Goal: Task Accomplishment & Management: Complete application form

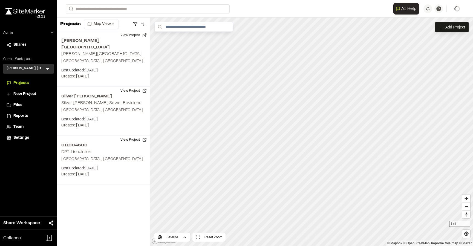
click at [49, 65] on div "Kimley Horn North Carolina KH Menu" at bounding box center [28, 69] width 50 height 10
click at [48, 67] on icon at bounding box center [47, 68] width 5 height 5
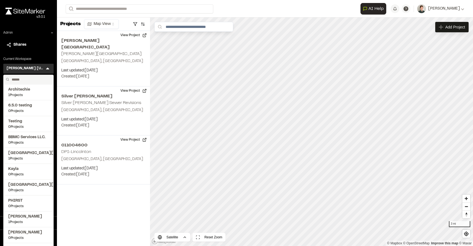
click at [25, 80] on input "text" at bounding box center [31, 79] width 42 height 9
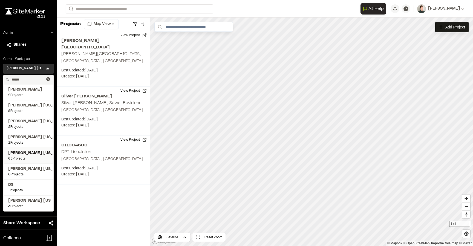
type input "******"
click at [29, 153] on span "[PERSON_NAME] [US_STATE]" at bounding box center [28, 153] width 41 height 6
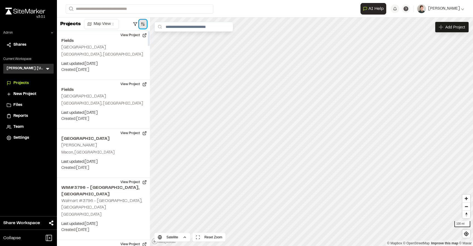
click at [142, 23] on button "button" at bounding box center [143, 24] width 8 height 9
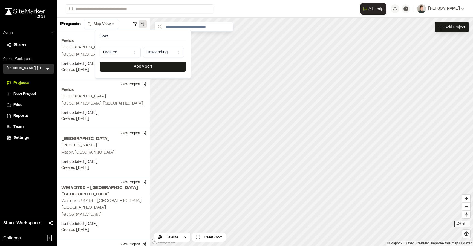
click at [115, 52] on html "Close sidebar v 3.0.1 Admin Shares Current Workspace [PERSON_NAME] [US_STATE] K…" at bounding box center [236, 123] width 473 height 246
click at [125, 68] on button "Apply Sort" at bounding box center [143, 67] width 87 height 10
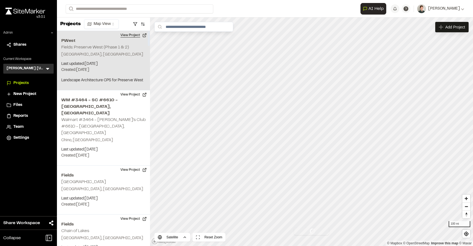
click at [131, 38] on button "View Project" at bounding box center [133, 35] width 33 height 9
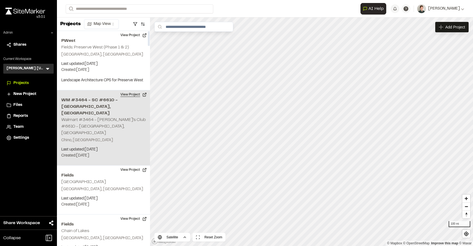
click at [128, 96] on button "View Project" at bounding box center [133, 94] width 33 height 9
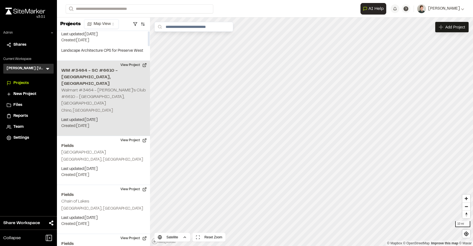
scroll to position [31, 0]
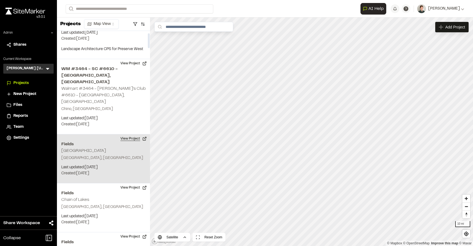
click at [135, 134] on button "View Project" at bounding box center [133, 138] width 33 height 9
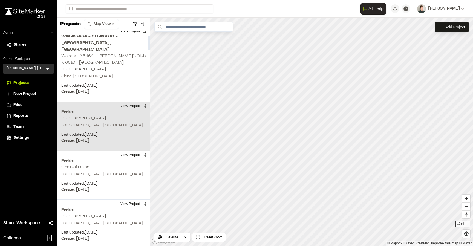
scroll to position [66, 0]
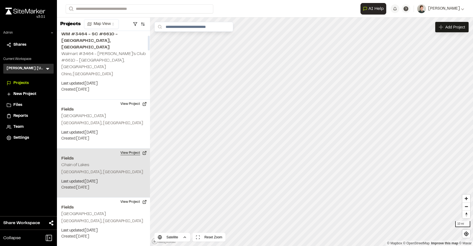
click at [134, 149] on button "View Project" at bounding box center [133, 153] width 33 height 9
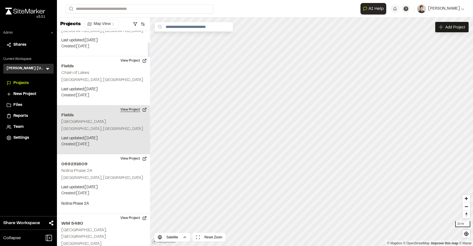
scroll to position [162, 0]
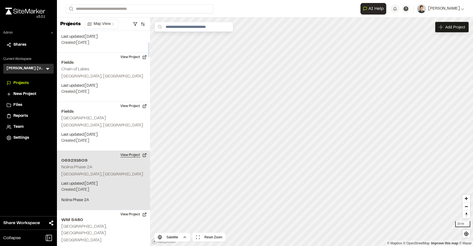
click at [129, 151] on button "View Project" at bounding box center [133, 155] width 33 height 9
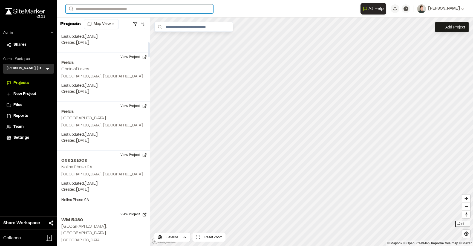
click at [98, 8] on input "Search" at bounding box center [140, 8] width 148 height 9
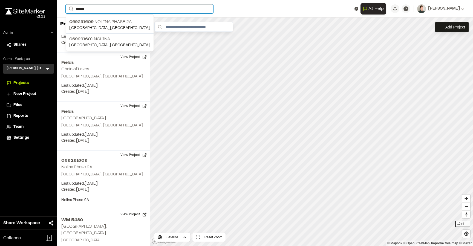
type input "******"
click at [293, 4] on form "Search ******" at bounding box center [213, 8] width 295 height 9
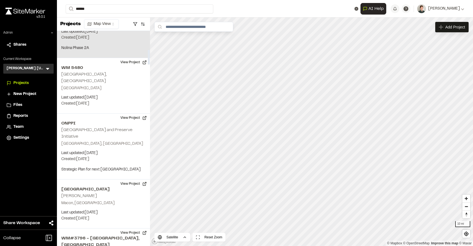
scroll to position [334, 0]
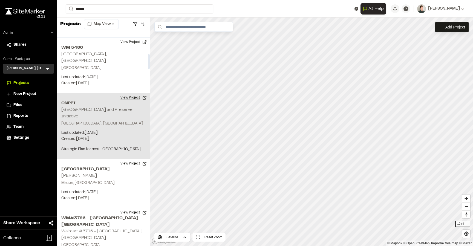
click at [134, 93] on button "View Project" at bounding box center [133, 97] width 33 height 9
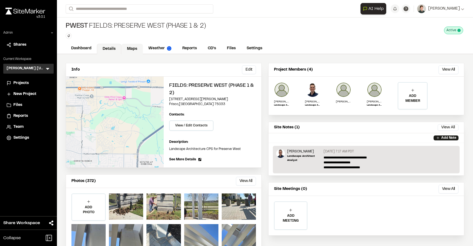
click at [136, 48] on link "Maps" at bounding box center [132, 49] width 22 height 10
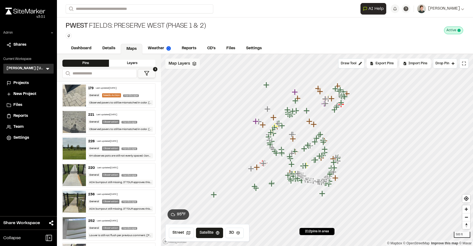
click at [188, 68] on div "Map Layers" at bounding box center [182, 64] width 34 height 10
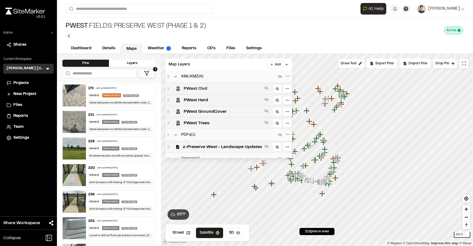
click at [197, 88] on span "PWest Civil" at bounding box center [223, 88] width 78 height 7
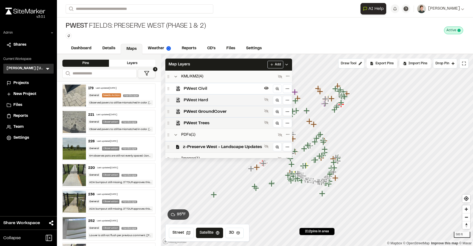
click at [195, 100] on span "PWest Hard" at bounding box center [223, 100] width 78 height 7
click at [195, 114] on span "PWest GroundCover" at bounding box center [223, 111] width 78 height 7
click at [195, 120] on span "PWest Trees" at bounding box center [223, 123] width 78 height 7
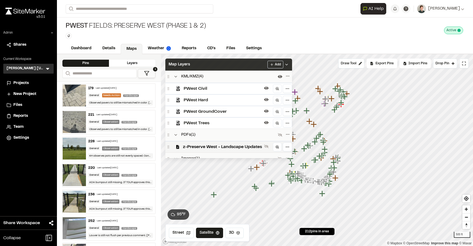
click at [209, 68] on div "Map Layers Add" at bounding box center [228, 65] width 127 height 12
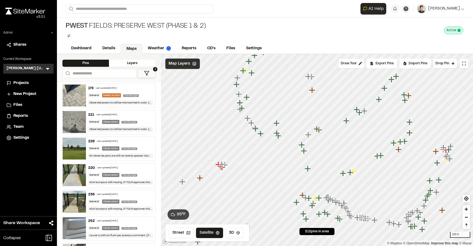
click at [193, 67] on div "Map Layers" at bounding box center [182, 64] width 34 height 10
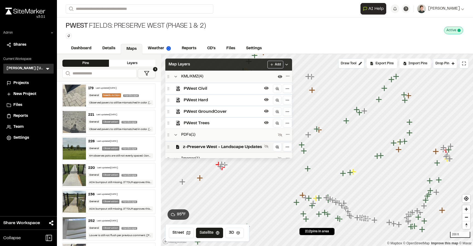
click at [190, 64] on div "Map Layers Add" at bounding box center [228, 65] width 127 height 12
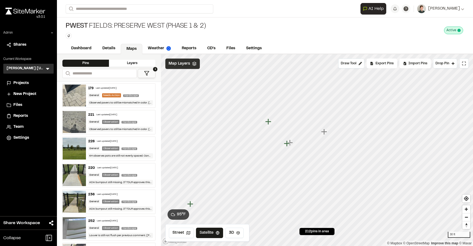
click at [193, 63] on icon at bounding box center [194, 64] width 4 height 4
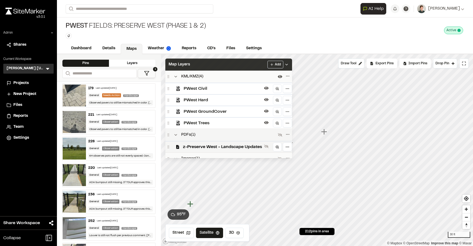
scroll to position [18, 0]
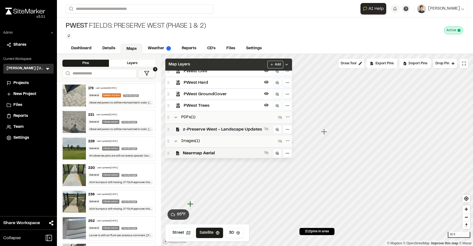
click at [198, 129] on span "z-Preserve West - Landscape Updates" at bounding box center [222, 129] width 79 height 7
click at [211, 65] on div "Map Layers Add" at bounding box center [228, 65] width 127 height 12
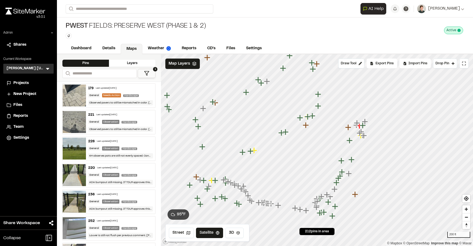
drag, startPoint x: 211, startPoint y: 65, endPoint x: 250, endPoint y: 66, distance: 39.2
click at [255, 76] on icon "Map marker" at bounding box center [258, 79] width 7 height 7
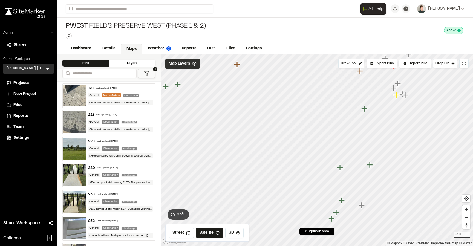
click at [186, 63] on span "Map Layers" at bounding box center [179, 64] width 21 height 6
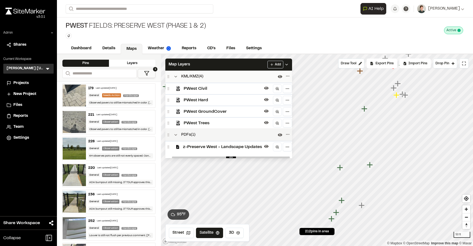
scroll to position [27, 0]
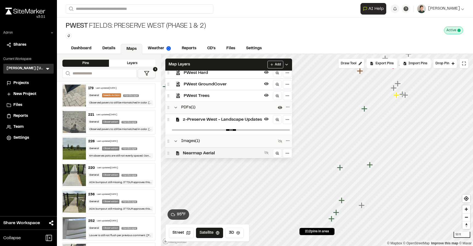
click at [197, 152] on span "Nearmap Aerial" at bounding box center [222, 153] width 79 height 7
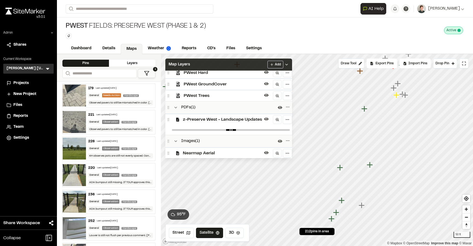
click at [214, 65] on div "Map Layers Add" at bounding box center [228, 65] width 127 height 12
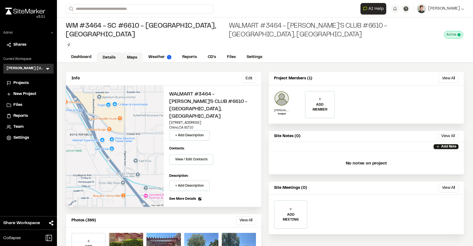
click at [137, 53] on link "Maps" at bounding box center [132, 58] width 22 height 10
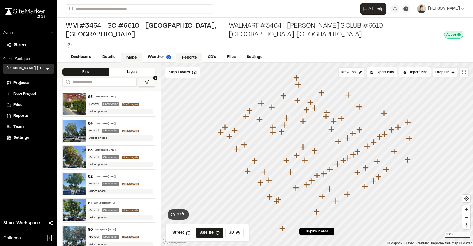
click at [186, 53] on link "Reports" at bounding box center [189, 58] width 26 height 10
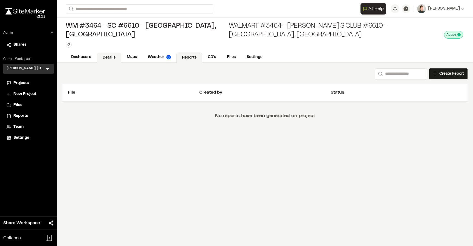
click at [109, 53] on link "Details" at bounding box center [109, 58] width 24 height 10
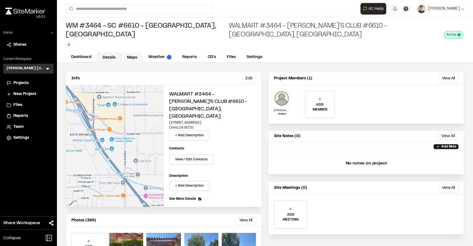
click at [137, 53] on link "Maps" at bounding box center [132, 58] width 22 height 10
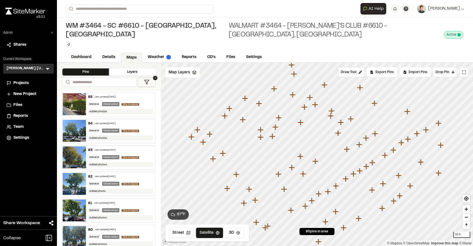
click at [181, 42] on div "Type Enter or comma to add tag." at bounding box center [254, 45] width 377 height 6
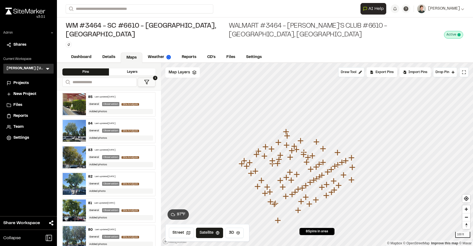
click at [145, 79] on icon at bounding box center [146, 81] width 5 height 5
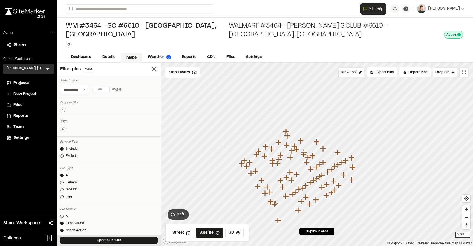
click at [158, 63] on div "Filter pins Reset" at bounding box center [109, 69] width 104 height 12
click at [152, 67] on line at bounding box center [154, 69] width 4 height 4
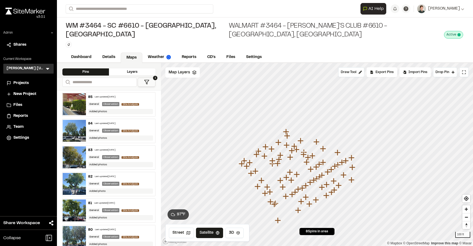
click at [162, 42] on div "Type Enter or comma to add tag." at bounding box center [254, 45] width 377 height 6
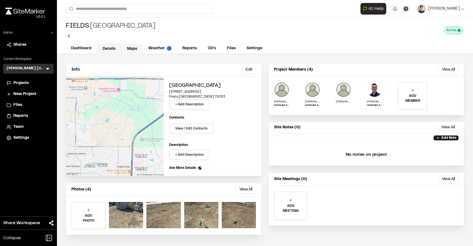
click at [129, 50] on link "Maps" at bounding box center [132, 49] width 22 height 10
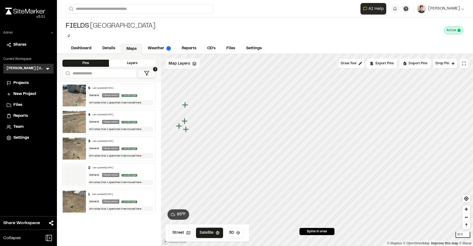
click at [180, 67] on div "Map Layers" at bounding box center [182, 64] width 34 height 10
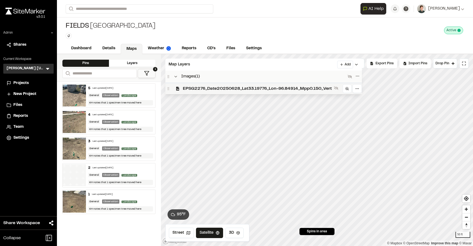
click at [197, 86] on span "EPSG2276_Date20250628_Lat33.19776_Lon-96.84914_Mpp0.150_Vert" at bounding box center [257, 88] width 149 height 7
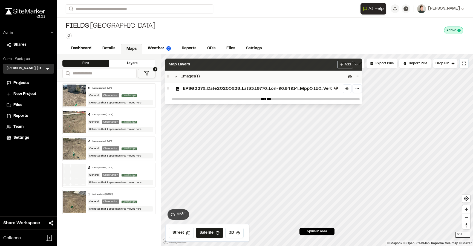
click at [207, 62] on div "Map Layers Add" at bounding box center [263, 65] width 197 height 12
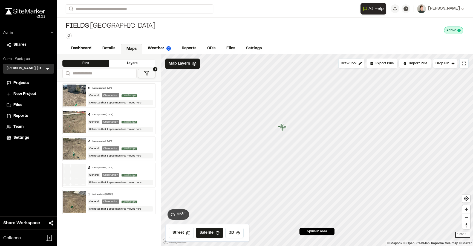
drag, startPoint x: 243, startPoint y: 124, endPoint x: 283, endPoint y: 126, distance: 40.0
click at [284, 126] on icon "Map marker" at bounding box center [283, 128] width 7 height 7
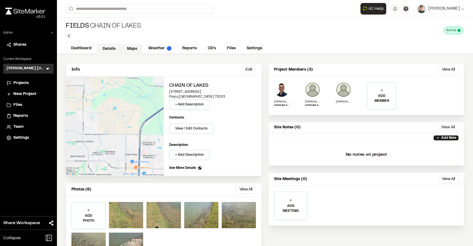
click at [131, 48] on link "Maps" at bounding box center [132, 49] width 22 height 10
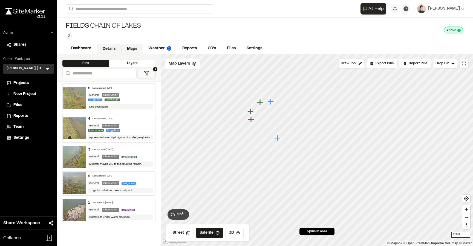
click at [105, 47] on link "Details" at bounding box center [109, 49] width 24 height 10
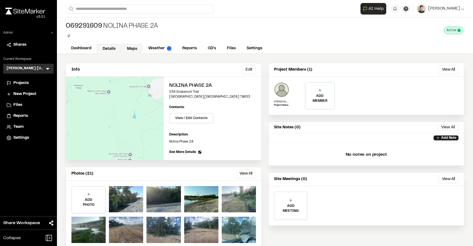
click at [134, 47] on link "Maps" at bounding box center [132, 49] width 22 height 10
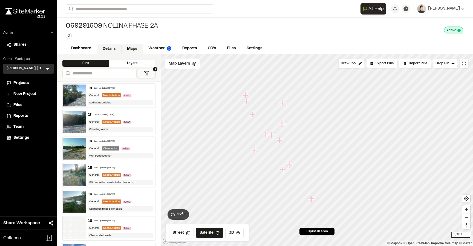
click at [101, 50] on link "Details" at bounding box center [109, 49] width 24 height 10
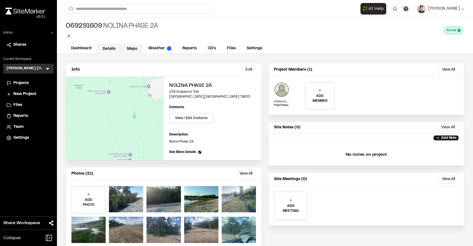
click at [130, 49] on link "Maps" at bounding box center [132, 49] width 22 height 10
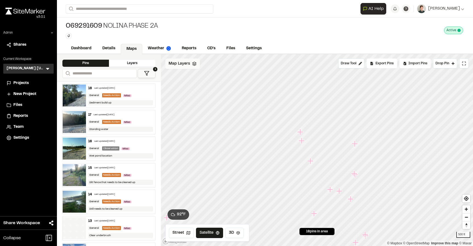
click at [187, 67] on div "Map Layers" at bounding box center [182, 64] width 34 height 10
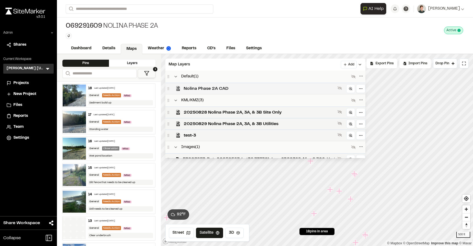
click at [200, 88] on span "Nolina Phase 2A CAD" at bounding box center [260, 88] width 152 height 7
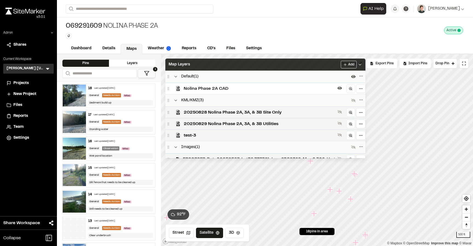
click at [221, 65] on div "Map Layers Add" at bounding box center [265, 65] width 200 height 12
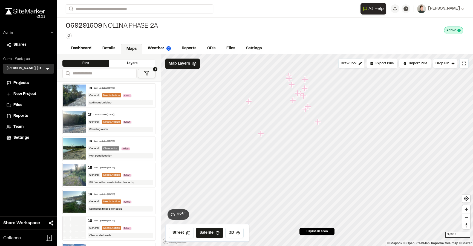
drag, startPoint x: 340, startPoint y: 162, endPoint x: 310, endPoint y: 88, distance: 79.3
click at [309, 89] on icon "Map marker" at bounding box center [305, 88] width 7 height 7
click at [180, 66] on span "Map Layers" at bounding box center [179, 64] width 21 height 6
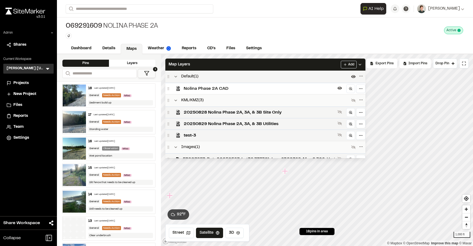
click at [197, 80] on div "Default ( 1 )" at bounding box center [265, 77] width 200 height 12
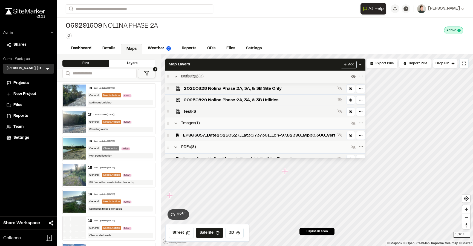
click at [204, 74] on div "Default ( 1 )" at bounding box center [258, 76] width 184 height 7
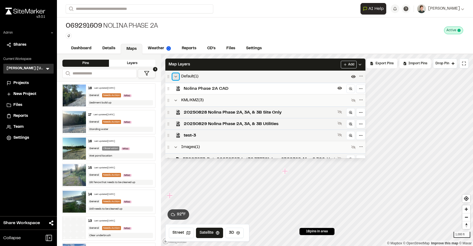
click at [174, 77] on icon at bounding box center [176, 76] width 4 height 4
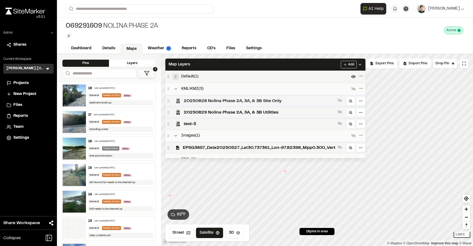
click at [183, 99] on div "20250828 Nolina Phase 2A, 3A, & 3B Site Only" at bounding box center [265, 100] width 200 height 11
click at [194, 110] on span "20250829 Nolina Phase 2A, 3A, & 3B Utilities" at bounding box center [260, 112] width 152 height 7
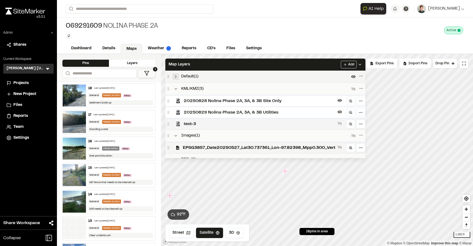
click at [196, 121] on span "test-3" at bounding box center [260, 124] width 152 height 7
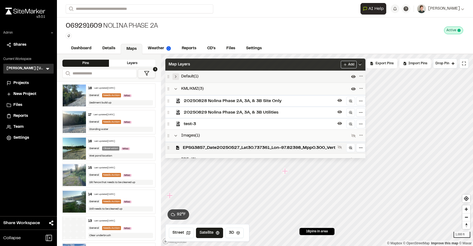
click at [196, 64] on div "Map Layers Add" at bounding box center [265, 65] width 200 height 12
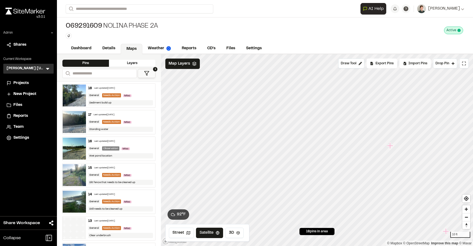
click at [390, 145] on icon "Map marker" at bounding box center [390, 146] width 6 height 6
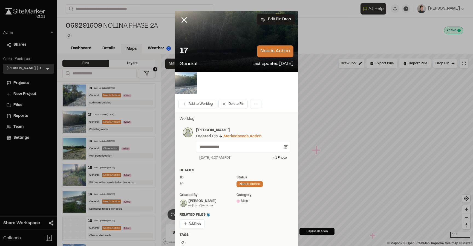
click at [190, 80] on img at bounding box center [186, 83] width 22 height 22
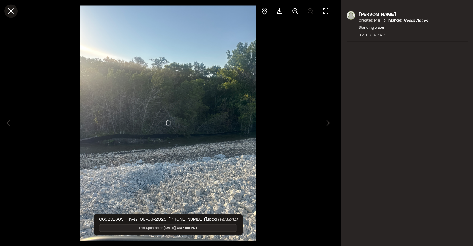
click at [13, 15] on icon at bounding box center [10, 10] width 9 height 9
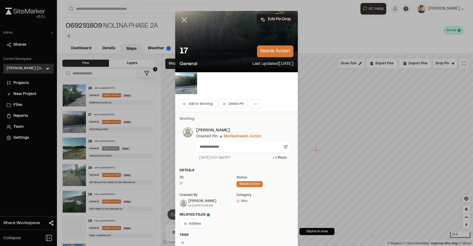
click at [183, 16] on icon at bounding box center [184, 19] width 9 height 9
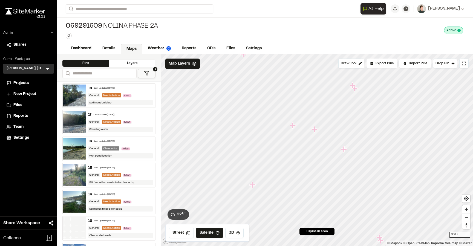
click at [345, 152] on icon "Map marker" at bounding box center [344, 149] width 7 height 7
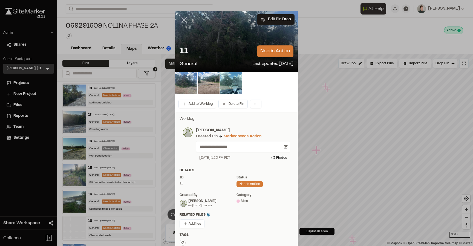
click at [183, 18] on line at bounding box center [184, 20] width 5 height 5
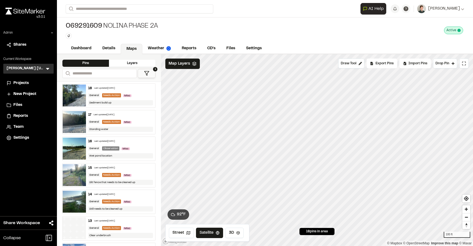
click at [316, 47] on div "**********" at bounding box center [265, 123] width 416 height 246
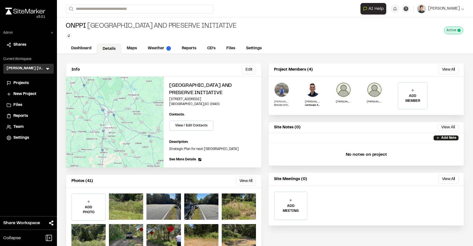
click at [281, 88] on img at bounding box center [281, 89] width 15 height 15
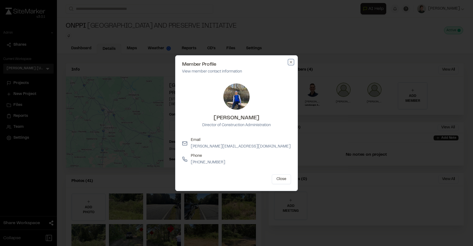
click at [292, 61] on icon "button" at bounding box center [291, 62] width 4 height 4
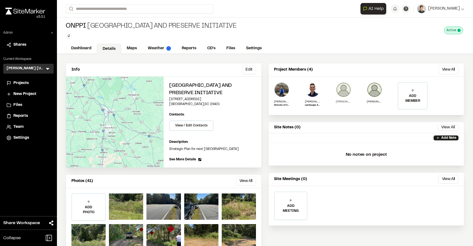
click at [343, 88] on img at bounding box center [343, 89] width 15 height 15
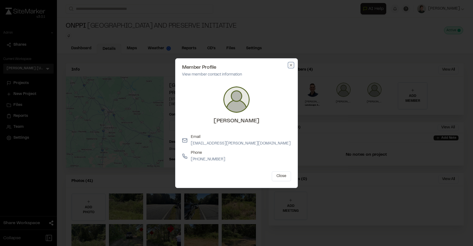
click at [292, 65] on icon "button" at bounding box center [291, 65] width 4 height 4
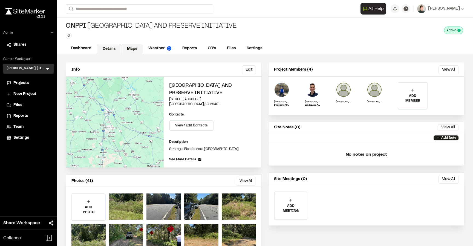
click at [133, 49] on link "Maps" at bounding box center [132, 49] width 22 height 10
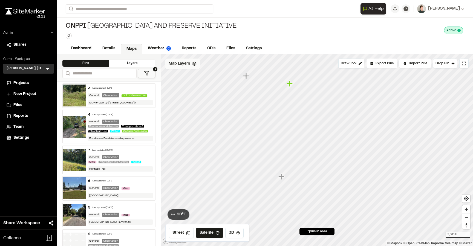
click at [183, 65] on span "Map Layers" at bounding box center [179, 64] width 21 height 6
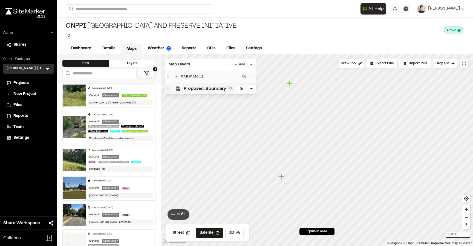
click at [198, 88] on span "Proposed_Boundary" at bounding box center [205, 88] width 42 height 7
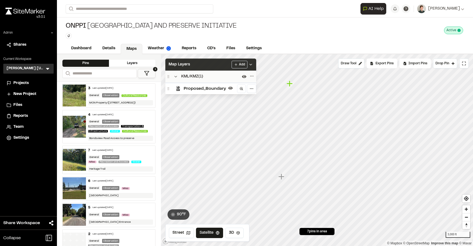
click at [201, 66] on div "Map Layers Add" at bounding box center [210, 65] width 91 height 12
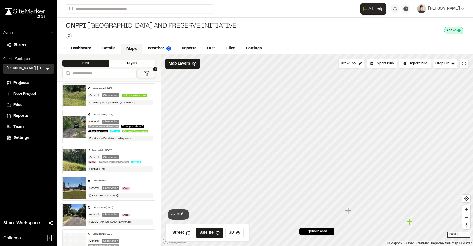
click at [327, 246] on html "Close sidebar v 3.0.1 Admin Shares Current Workspace [PERSON_NAME] [US_STATE] K…" at bounding box center [236, 123] width 473 height 246
click at [315, 136] on icon "Map marker" at bounding box center [314, 135] width 6 height 6
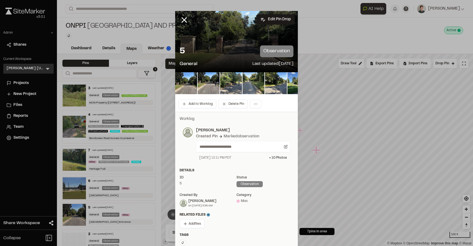
click at [179, 19] on div at bounding box center [188, 24] width 26 height 26
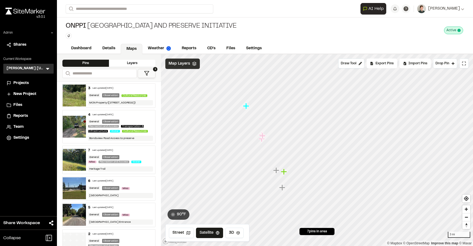
click at [177, 66] on span "Map Layers" at bounding box center [179, 64] width 21 height 6
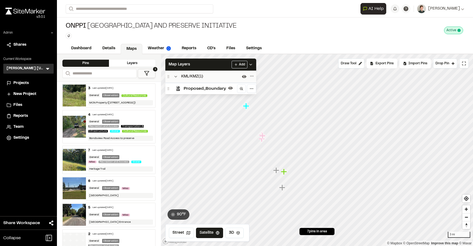
click at [194, 88] on span "Proposed_Boundary" at bounding box center [205, 88] width 42 height 7
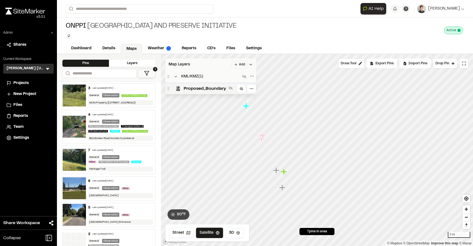
click at [194, 63] on div "Map Layers Add" at bounding box center [210, 65] width 91 height 12
click at [47, 69] on icon at bounding box center [47, 69] width 3 height 2
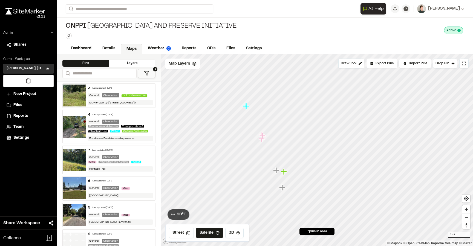
click at [21, 79] on li at bounding box center [29, 81] width 50 height 12
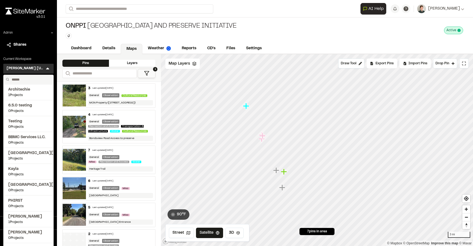
click at [18, 78] on input "text" at bounding box center [31, 79] width 42 height 9
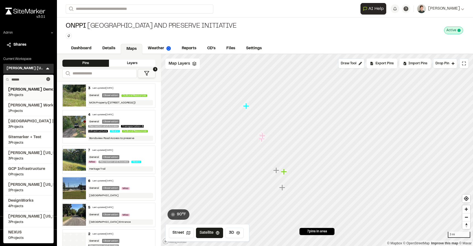
type input "******"
click at [29, 90] on span "[PERSON_NAME] Demo Workspace" at bounding box center [28, 90] width 41 height 6
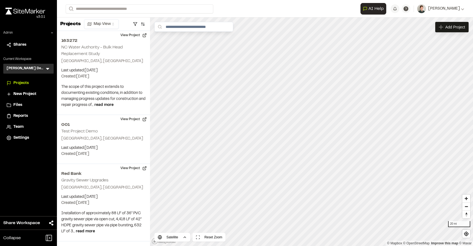
click at [25, 116] on span "Reports" at bounding box center [20, 116] width 15 height 6
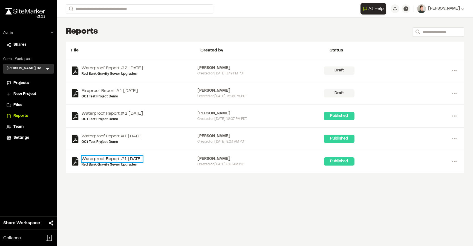
click at [106, 160] on link "Waterproof Report #1 [DATE]" at bounding box center [112, 159] width 61 height 7
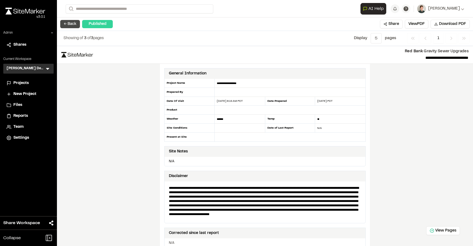
click at [70, 23] on button "← Back" at bounding box center [70, 24] width 20 height 8
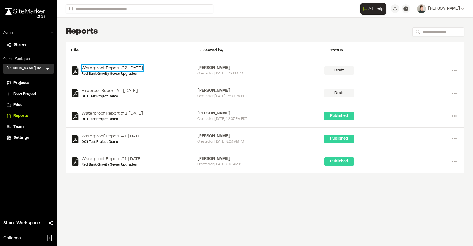
click at [96, 67] on link "Waterproof Report #2 [DATE]" at bounding box center [113, 68] width 62 height 7
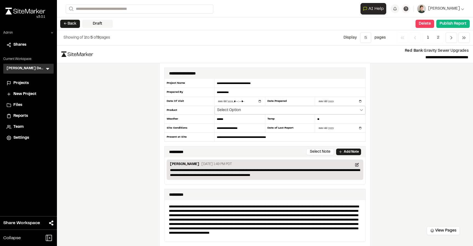
click at [237, 112] on span "Select Option" at bounding box center [229, 110] width 24 height 5
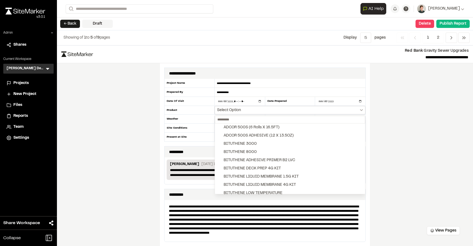
click at [237, 112] on div at bounding box center [236, 123] width 473 height 246
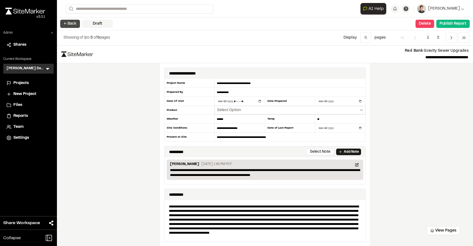
click at [72, 25] on button "← Back" at bounding box center [70, 24] width 20 height 8
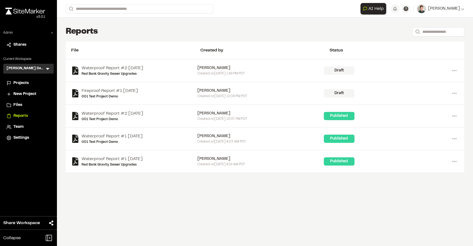
click at [24, 82] on span "Projects" at bounding box center [20, 83] width 15 height 6
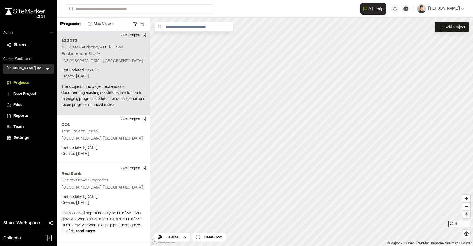
click at [133, 34] on button "View Project" at bounding box center [133, 35] width 33 height 9
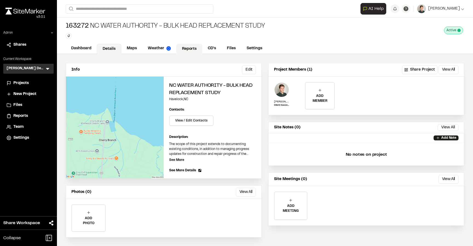
click at [187, 50] on link "Reports" at bounding box center [189, 49] width 26 height 10
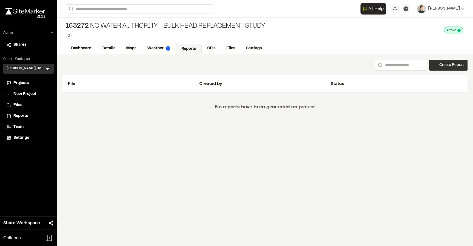
click at [438, 64] on div "Create Report" at bounding box center [448, 65] width 38 height 11
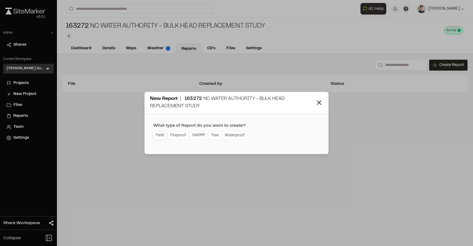
click at [162, 138] on link "Field" at bounding box center [159, 135] width 13 height 9
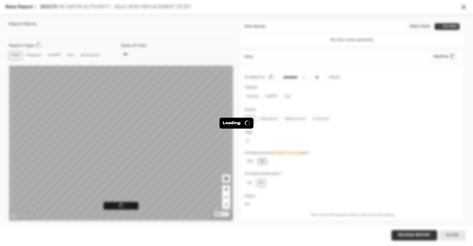
type input "**********"
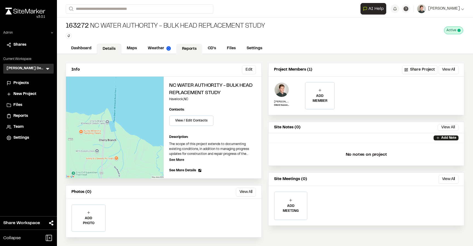
click at [180, 45] on link "Reports" at bounding box center [189, 49] width 26 height 10
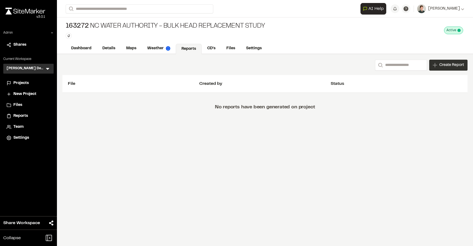
click at [455, 64] on span "Create Report" at bounding box center [451, 65] width 25 height 6
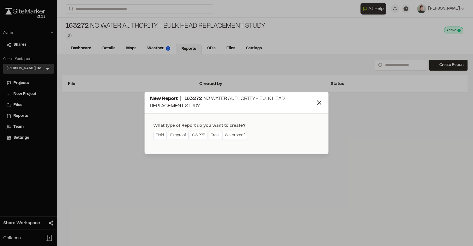
click at [228, 135] on link "Waterproof" at bounding box center [234, 135] width 25 height 9
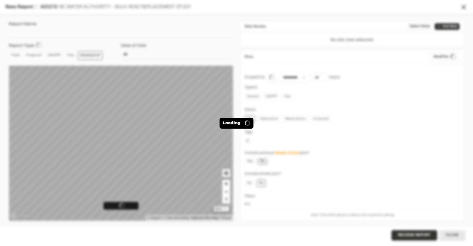
type input "**********"
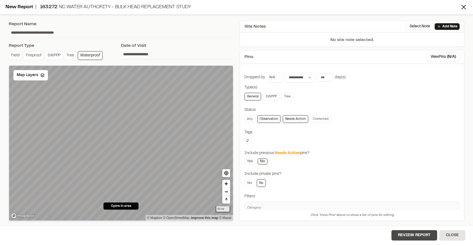
click at [406, 237] on button "Review Report" at bounding box center [415, 235] width 46 height 10
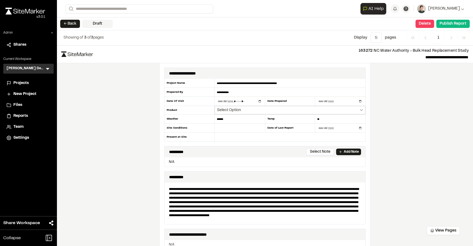
click at [238, 110] on span "Select Option" at bounding box center [229, 110] width 24 height 5
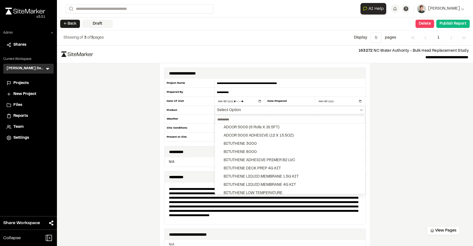
click at [238, 110] on div at bounding box center [236, 123] width 473 height 246
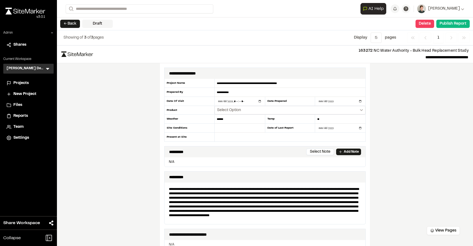
click at [67, 18] on div "← Back Draft View Pages Delete Confirm Report Removal Are you sure? This will c…" at bounding box center [265, 24] width 416 height 13
click at [68, 22] on button "← Back" at bounding box center [70, 24] width 20 height 8
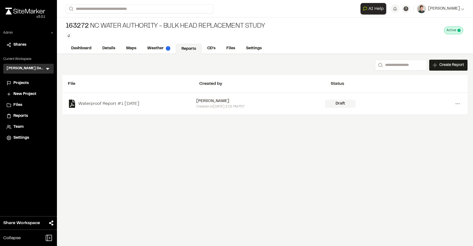
click at [49, 66] on icon at bounding box center [47, 68] width 5 height 5
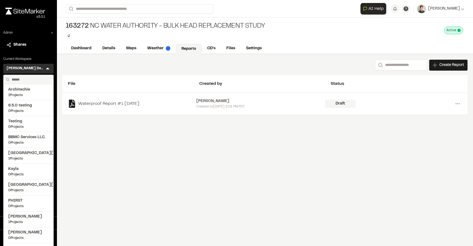
click at [22, 77] on input "text" at bounding box center [31, 79] width 42 height 9
click at [108, 70] on div "Search Create Report New Report | 163272 NC Water Authority - Bulk Head Replace…" at bounding box center [264, 65] width 405 height 11
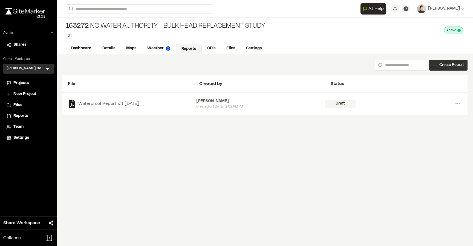
click at [447, 65] on span "Create Report" at bounding box center [451, 65] width 25 height 6
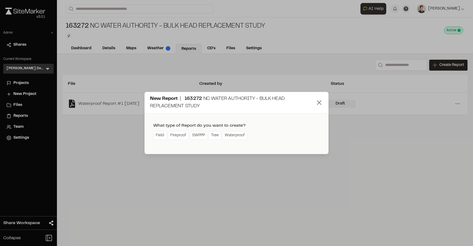
click at [321, 101] on icon at bounding box center [319, 103] width 8 height 8
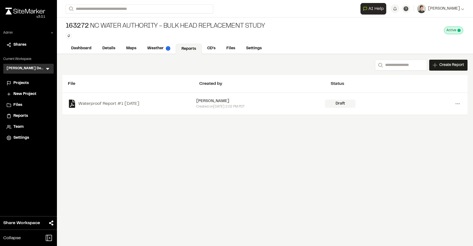
click at [31, 135] on div "Settings" at bounding box center [31, 138] width 37 height 6
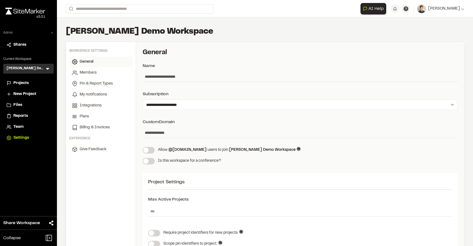
click at [51, 31] on icon at bounding box center [51, 32] width 3 height 3
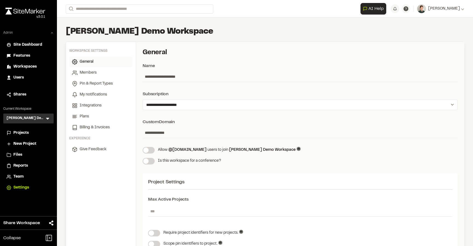
click at [22, 68] on span "Workspaces" at bounding box center [24, 67] width 23 height 6
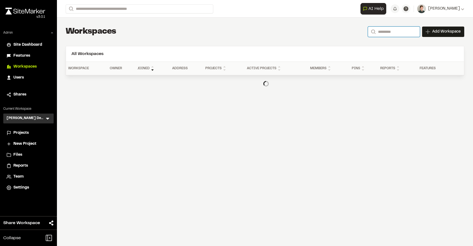
click at [385, 30] on input "Search" at bounding box center [394, 32] width 52 height 10
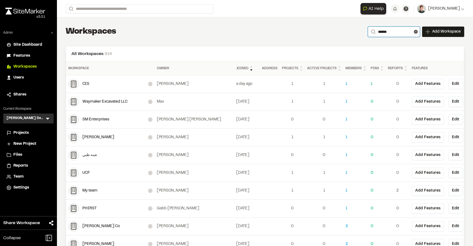
type input "******"
click at [15, 191] on li "Settings" at bounding box center [28, 188] width 50 height 10
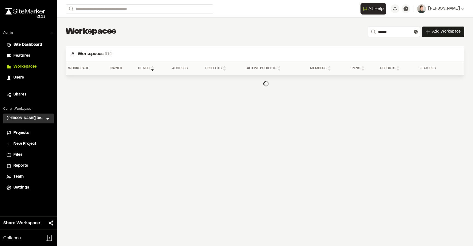
click at [17, 189] on span "Settings" at bounding box center [21, 188] width 16 height 6
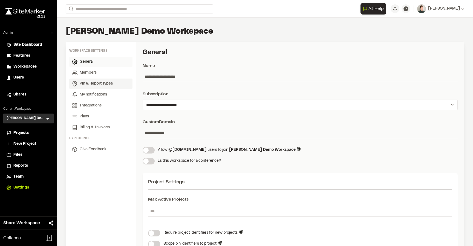
click at [106, 81] on span "Pin & Report Types" at bounding box center [96, 84] width 33 height 6
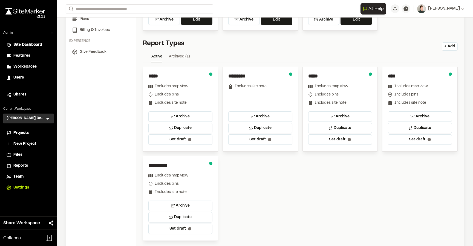
scroll to position [98, 0]
click at [451, 45] on button "+ Add" at bounding box center [450, 46] width 16 height 8
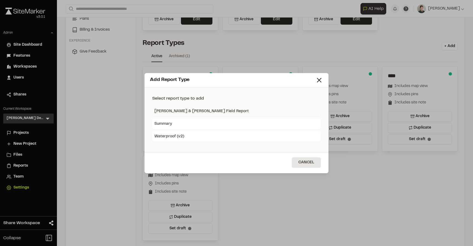
click at [198, 111] on div "[PERSON_NAME] & [PERSON_NAME] Field Report" at bounding box center [236, 111] width 169 height 10
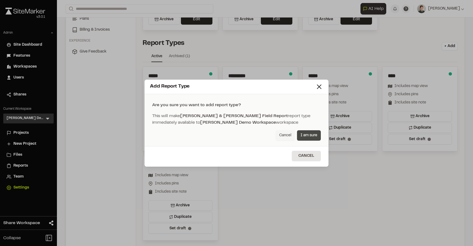
click at [310, 135] on button "I am sure" at bounding box center [309, 135] width 24 height 10
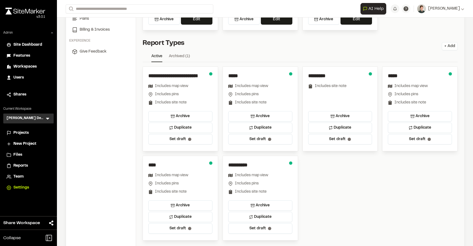
click at [449, 46] on button "+ Add" at bounding box center [450, 46] width 16 height 8
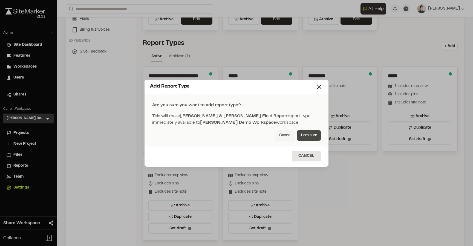
click at [300, 137] on button "I am sure" at bounding box center [309, 135] width 24 height 10
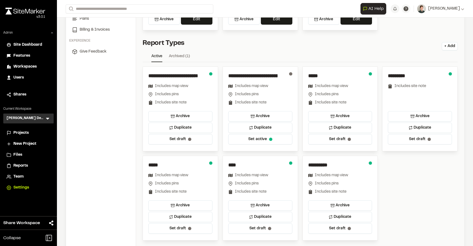
click at [393, 161] on div "**********" at bounding box center [300, 154] width 315 height 174
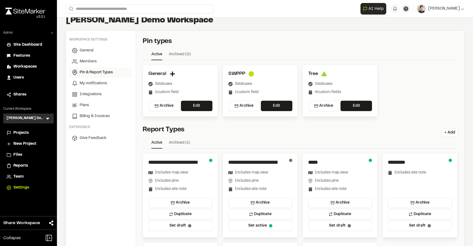
scroll to position [13, 0]
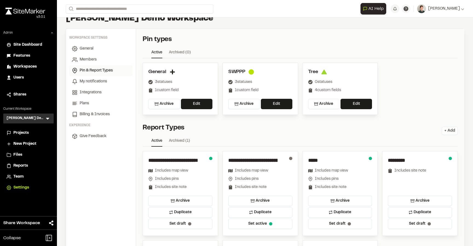
click at [451, 131] on button "+ Add" at bounding box center [450, 131] width 16 height 8
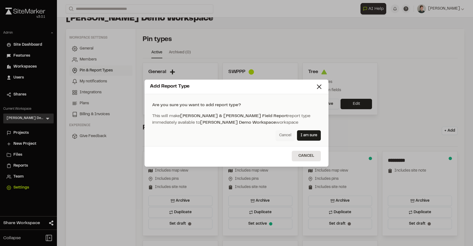
click at [288, 133] on button "Cancel" at bounding box center [285, 135] width 19 height 10
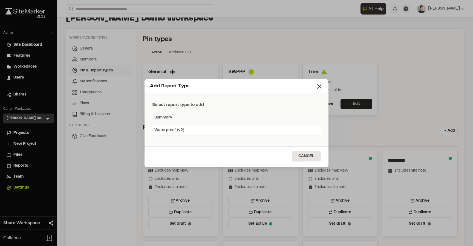
click at [186, 117] on div "Summary" at bounding box center [236, 118] width 169 height 10
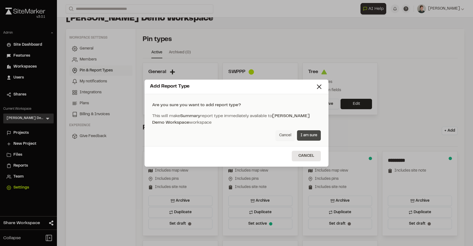
click at [315, 135] on button "I am sure" at bounding box center [309, 135] width 24 height 10
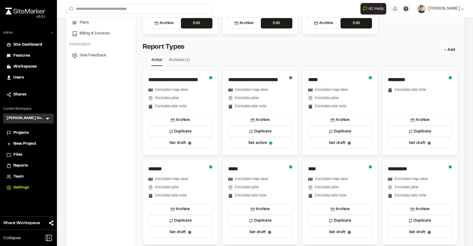
scroll to position [93, 0]
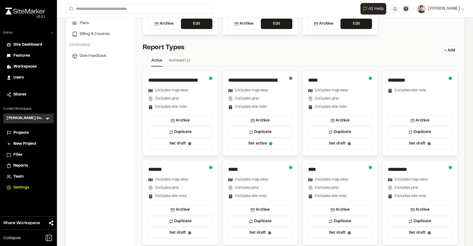
click at [21, 133] on span "Projects" at bounding box center [20, 133] width 15 height 6
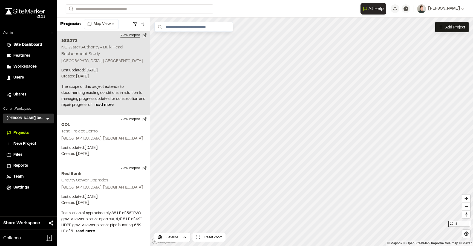
click at [135, 34] on button "View Project" at bounding box center [133, 35] width 33 height 9
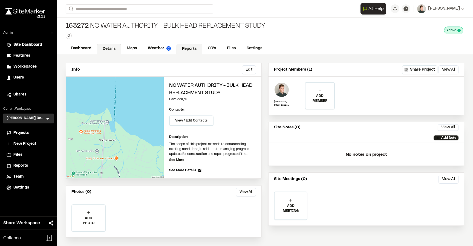
click at [186, 47] on link "Reports" at bounding box center [189, 49] width 26 height 10
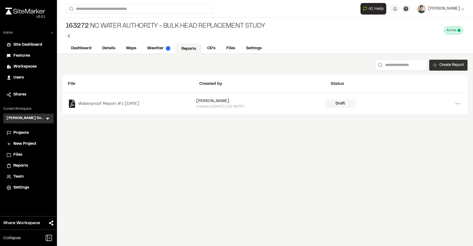
click at [432, 70] on div "Create Report" at bounding box center [448, 65] width 38 height 11
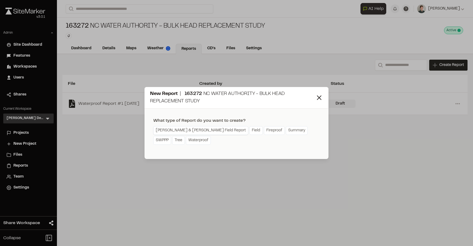
click at [178, 130] on link "[PERSON_NAME] & [PERSON_NAME] Field Report" at bounding box center [200, 130] width 95 height 9
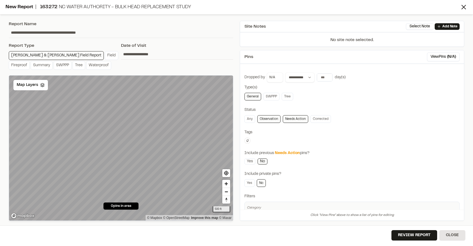
click at [67, 33] on input "**********" at bounding box center [121, 32] width 225 height 10
type input "**********"
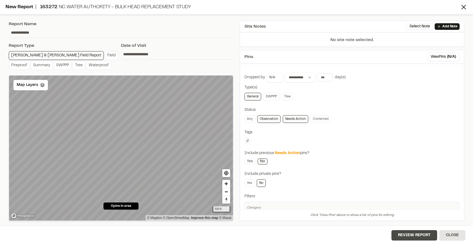
click at [398, 237] on button "Review Report" at bounding box center [415, 235] width 46 height 10
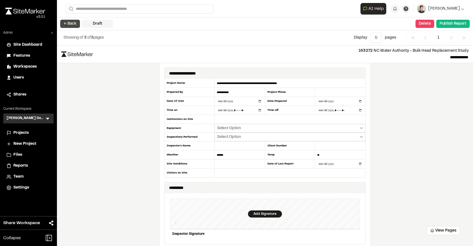
click at [62, 24] on button "← Back" at bounding box center [70, 24] width 20 height 8
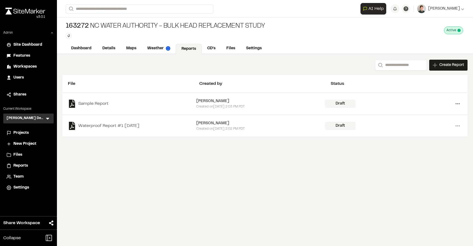
click at [455, 105] on icon at bounding box center [457, 103] width 9 height 9
click at [425, 123] on link "Delete" at bounding box center [438, 123] width 48 height 8
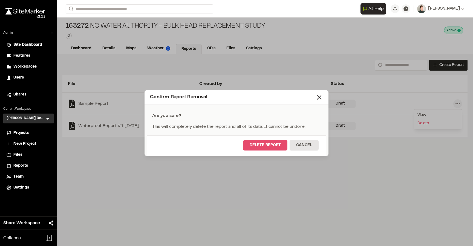
click at [262, 148] on button "Delete Report" at bounding box center [265, 145] width 44 height 10
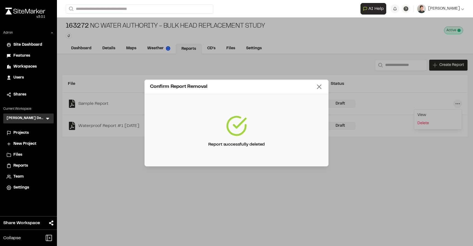
click at [319, 86] on line at bounding box center [319, 87] width 4 height 4
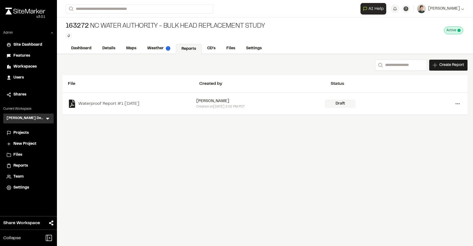
click at [456, 103] on circle at bounding box center [456, 103] width 1 height 1
click at [426, 124] on link "Delete" at bounding box center [438, 123] width 48 height 8
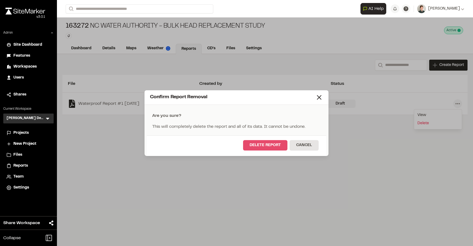
click at [254, 145] on button "Delete Report" at bounding box center [265, 145] width 44 height 10
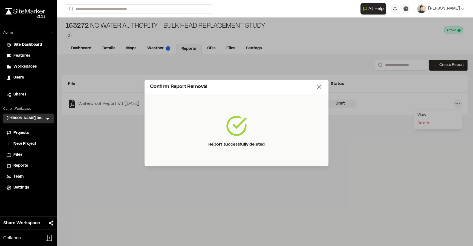
click at [317, 87] on icon at bounding box center [319, 87] width 8 height 8
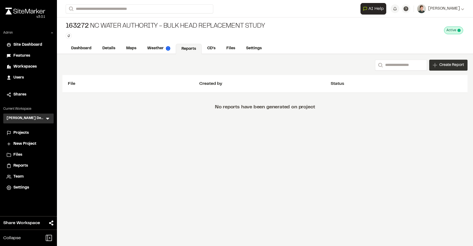
click at [438, 67] on div "Create Report" at bounding box center [448, 65] width 38 height 11
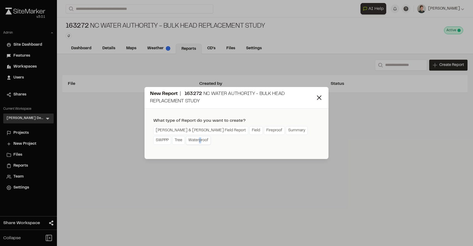
click at [186, 139] on link "Waterproof" at bounding box center [198, 140] width 25 height 9
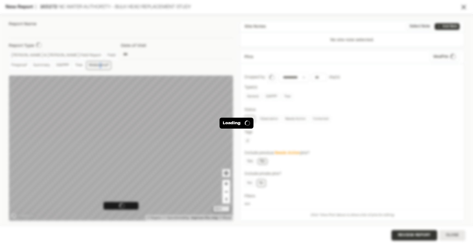
type input "**********"
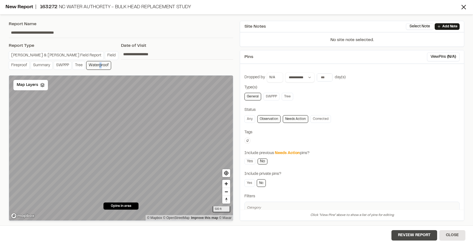
click at [402, 231] on button "Review Report" at bounding box center [415, 235] width 46 height 10
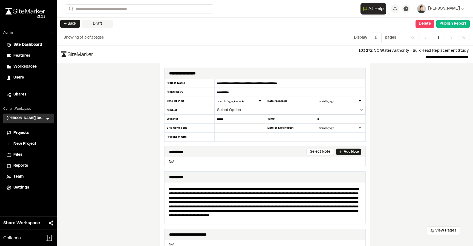
click at [236, 110] on span "Select Option" at bounding box center [229, 110] width 24 height 5
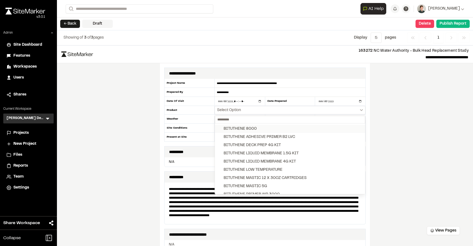
scroll to position [31, 0]
click at [409, 115] on div at bounding box center [236, 123] width 473 height 246
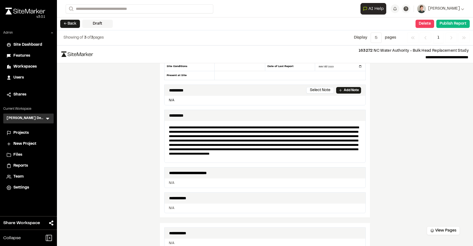
scroll to position [0, 0]
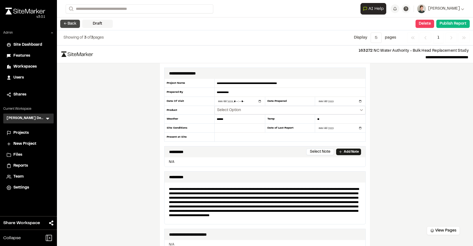
click at [74, 21] on button "← Back" at bounding box center [70, 24] width 20 height 8
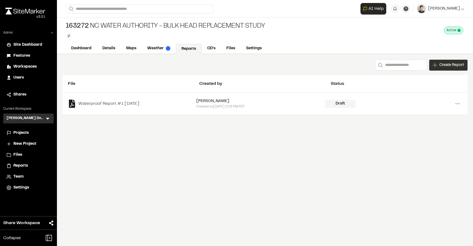
click at [443, 65] on span "Create Report" at bounding box center [451, 65] width 25 height 6
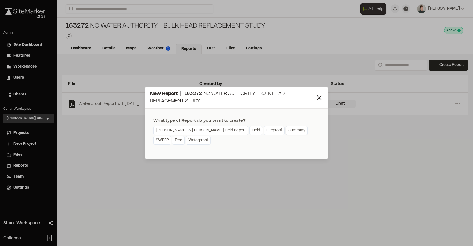
click at [286, 130] on link "Summary" at bounding box center [297, 130] width 22 height 9
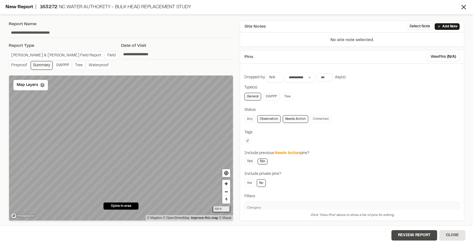
click at [405, 239] on button "Review Report" at bounding box center [415, 235] width 46 height 10
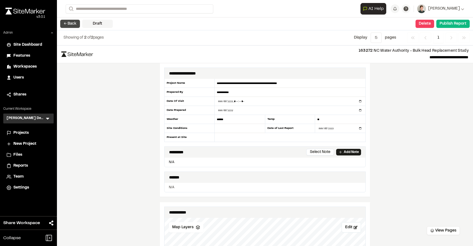
click at [68, 24] on button "← Back" at bounding box center [70, 24] width 20 height 8
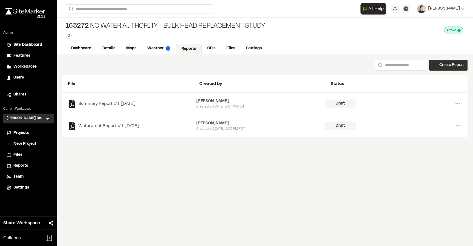
click at [450, 61] on div "Create Report" at bounding box center [448, 65] width 38 height 11
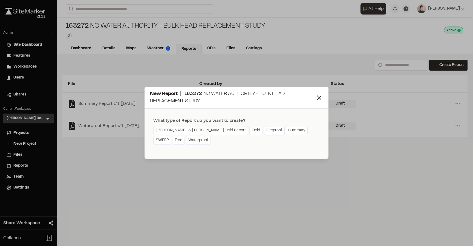
click at [264, 131] on link "Fireproof" at bounding box center [274, 130] width 21 height 9
